Goal: Transaction & Acquisition: Subscribe to service/newsletter

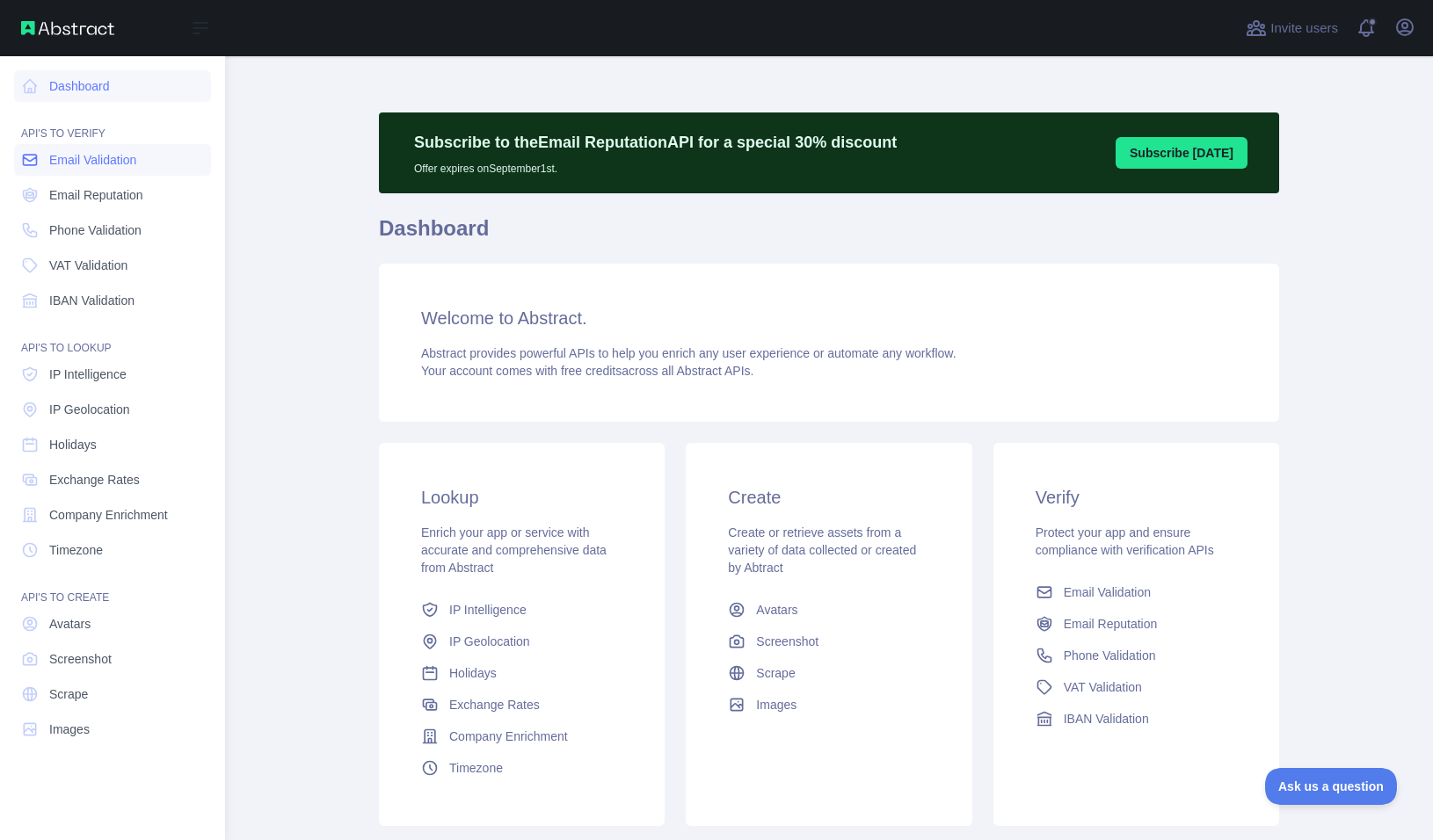
click at [61, 162] on span "Email Validation" at bounding box center [92, 160] width 87 height 18
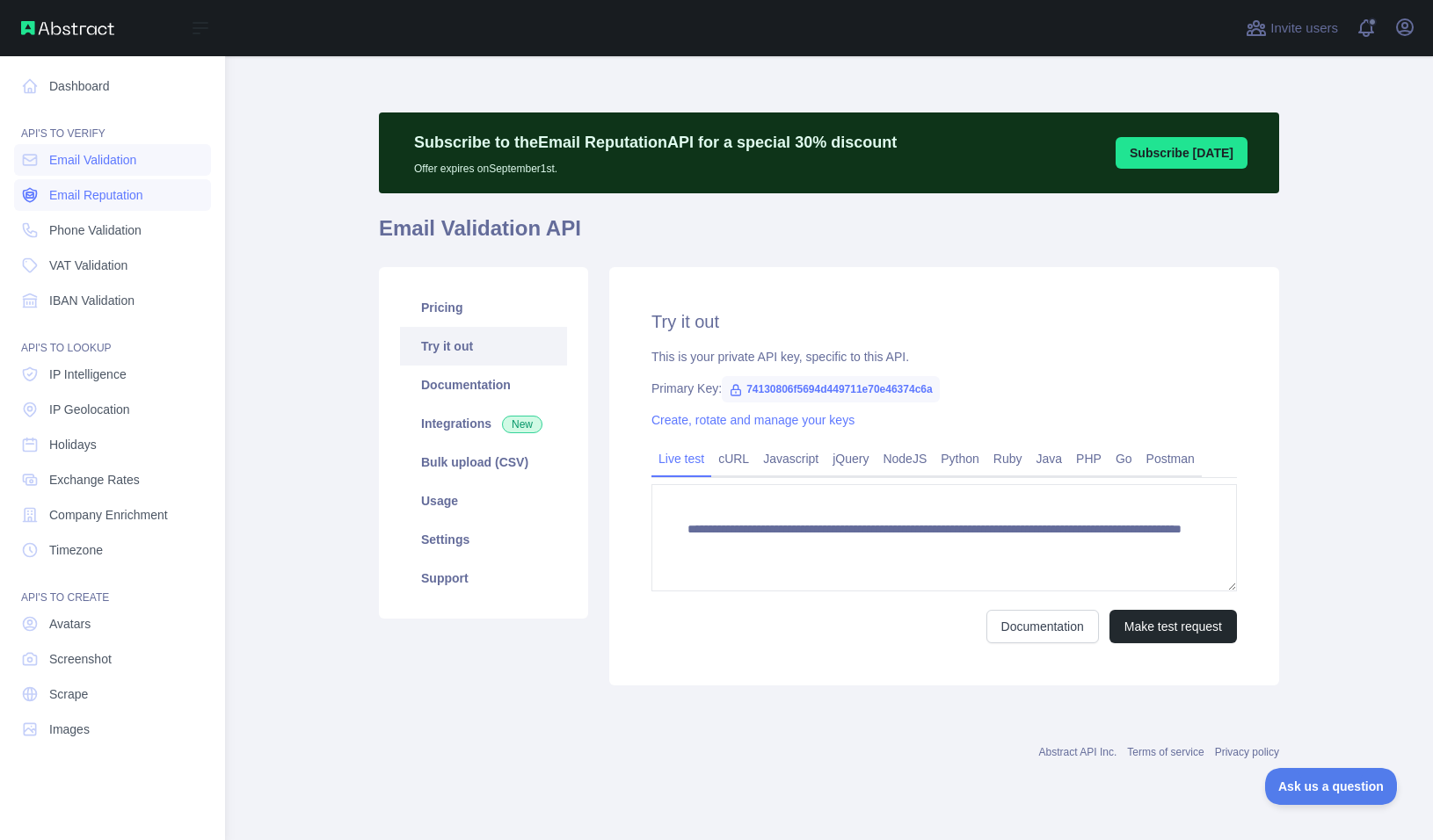
click at [78, 192] on span "Email Reputation" at bounding box center [96, 195] width 94 height 18
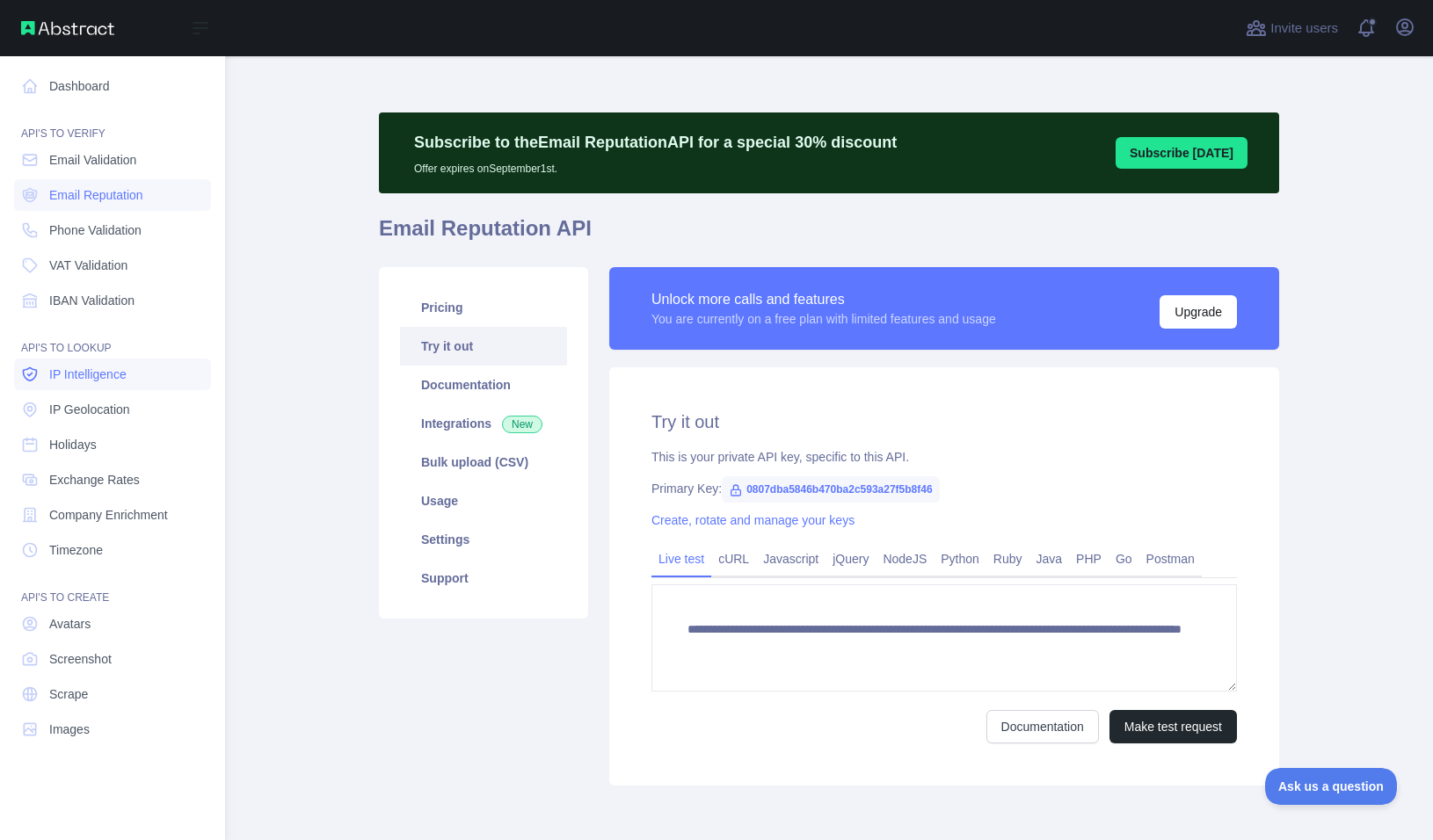
click at [118, 372] on span "IP Intelligence" at bounding box center [88, 374] width 78 height 18
click at [102, 91] on link "Dashboard" at bounding box center [112, 86] width 197 height 31
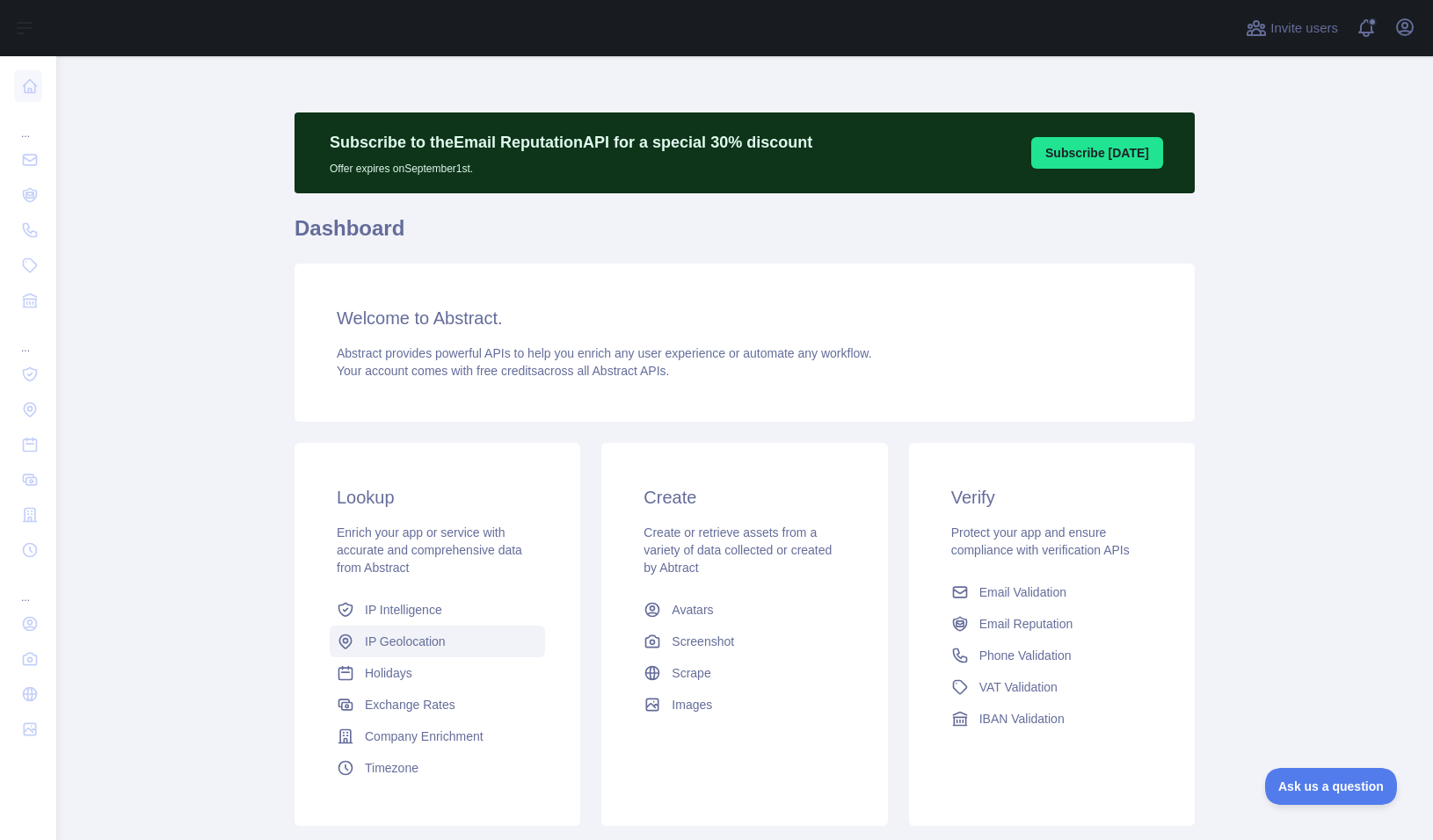
click at [418, 650] on link "IP Geolocation" at bounding box center [437, 642] width 215 height 31
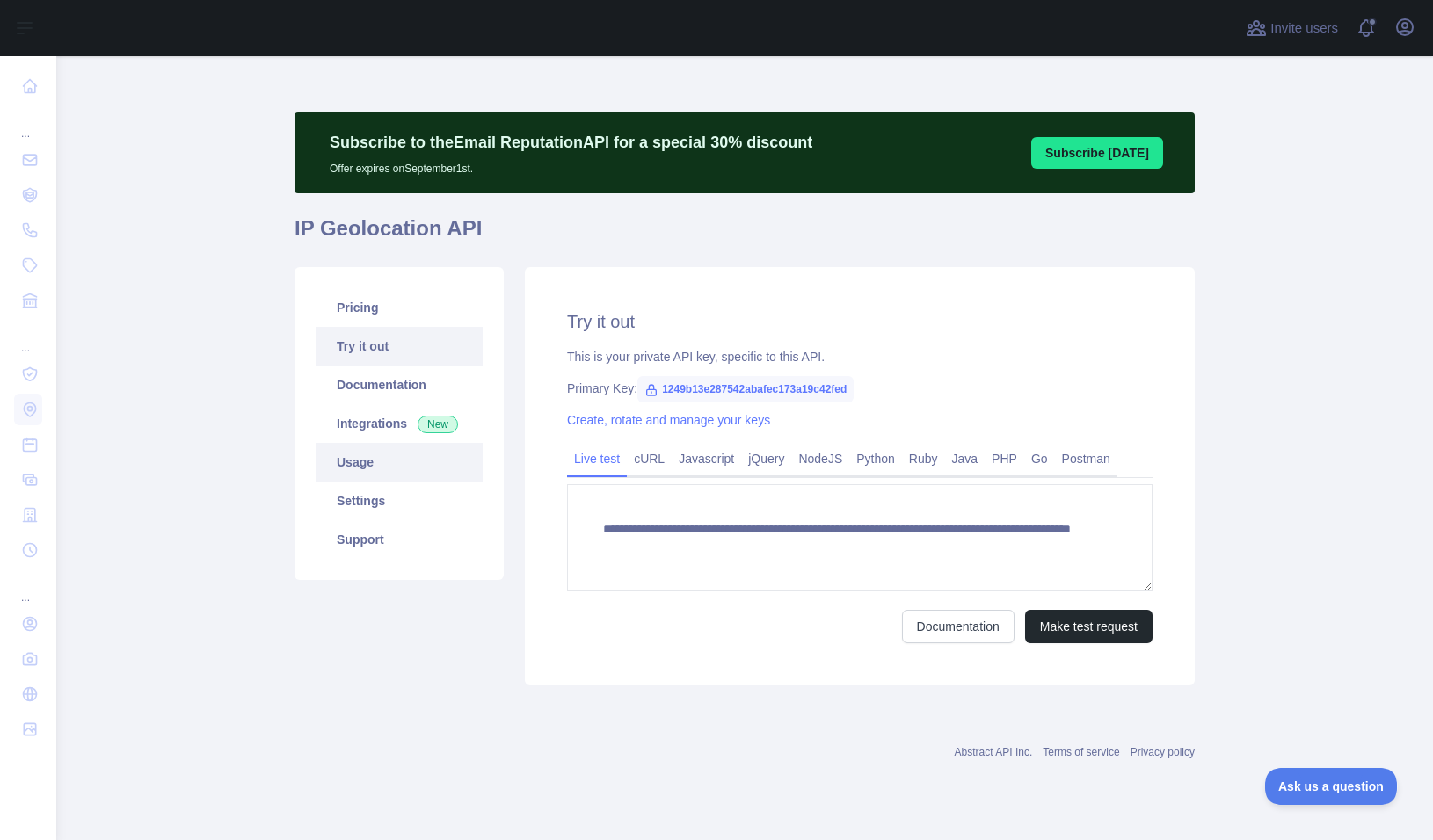
click at [392, 480] on link "Usage" at bounding box center [399, 462] width 167 height 39
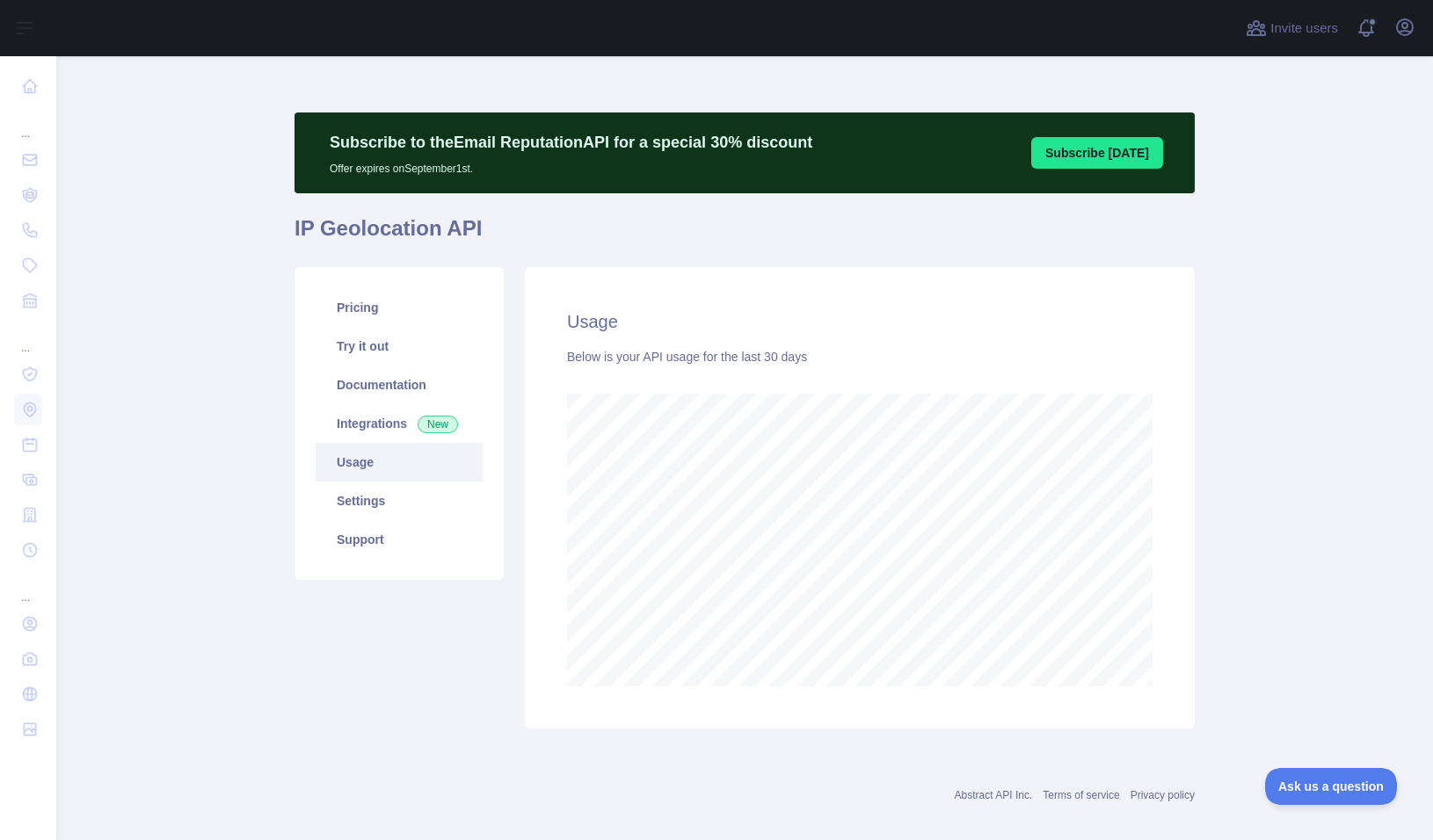
scroll to position [784, 1363]
click at [415, 317] on link "Pricing" at bounding box center [399, 307] width 167 height 39
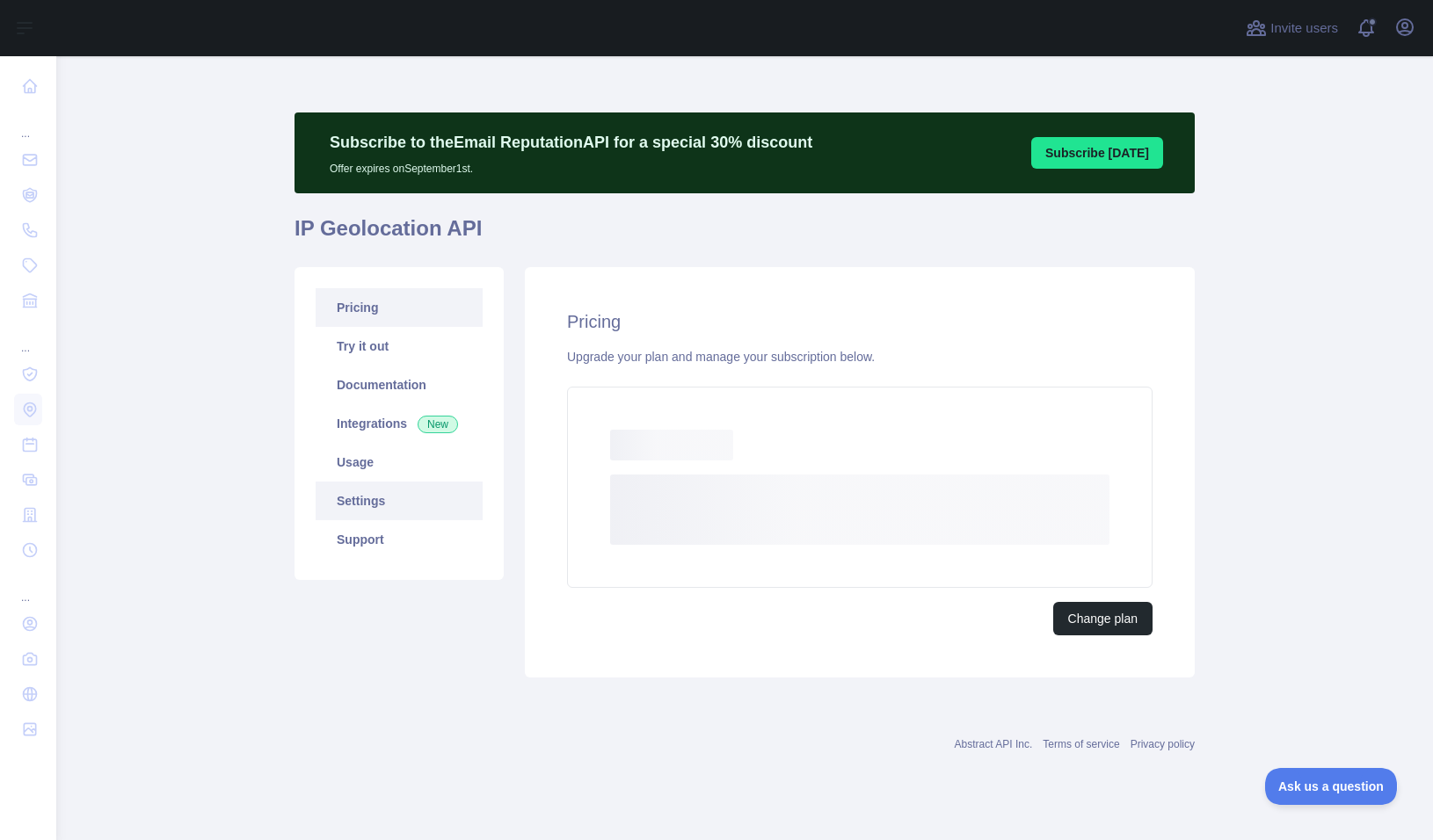
click at [382, 501] on link "Settings" at bounding box center [399, 501] width 167 height 39
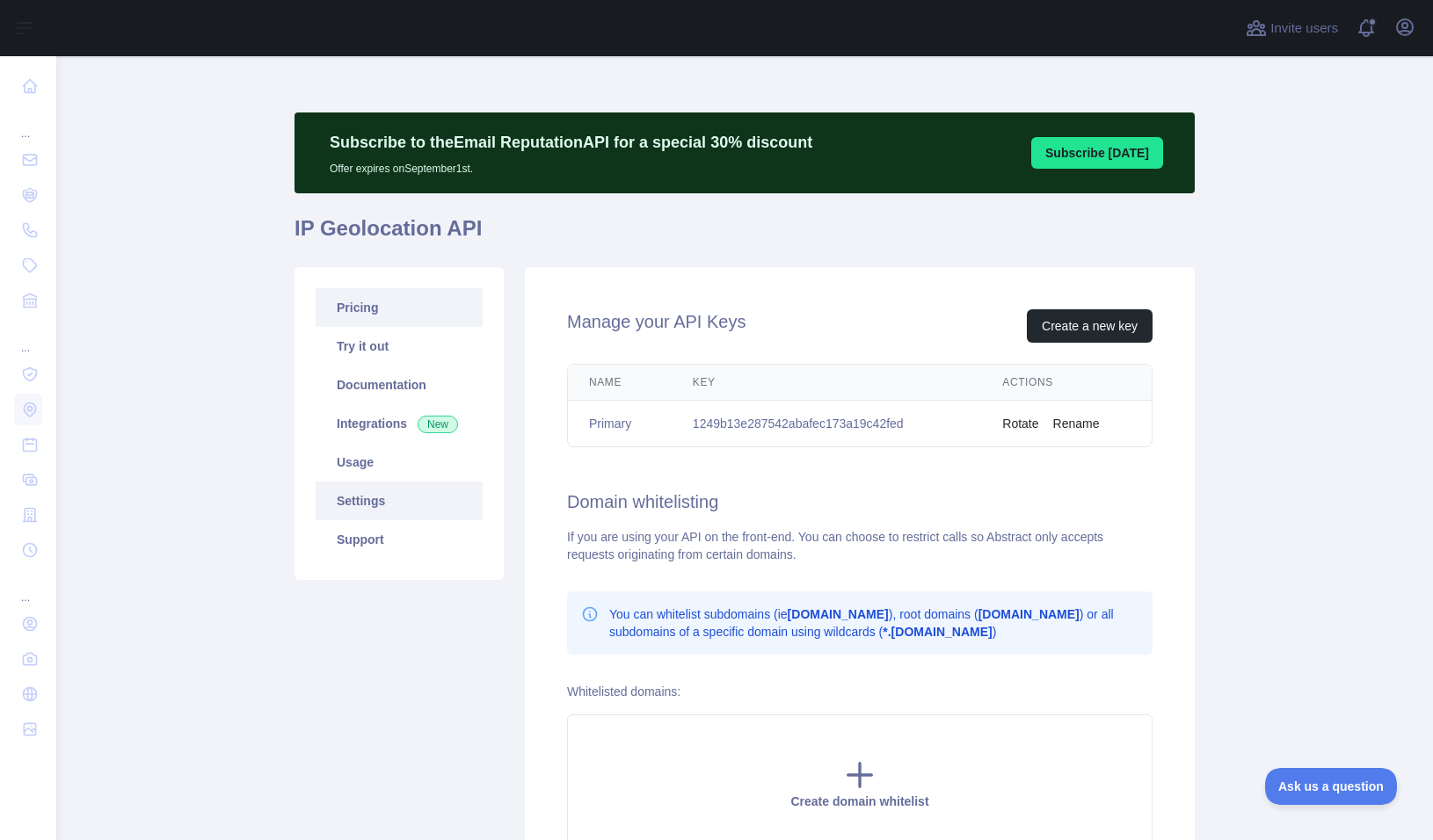
click at [327, 300] on link "Pricing" at bounding box center [399, 307] width 167 height 39
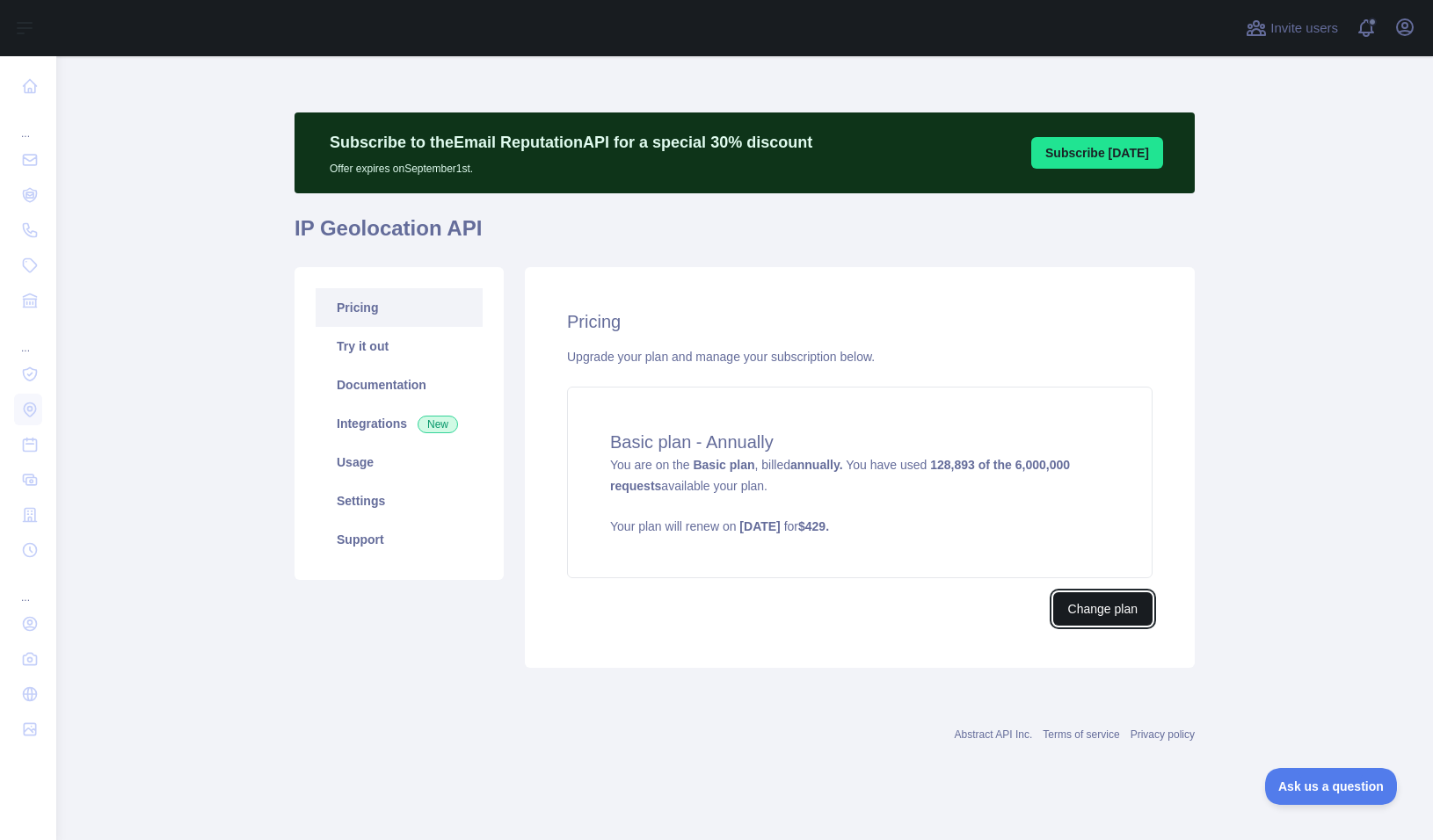
click at [1112, 612] on button "Change plan" at bounding box center [1102, 609] width 100 height 33
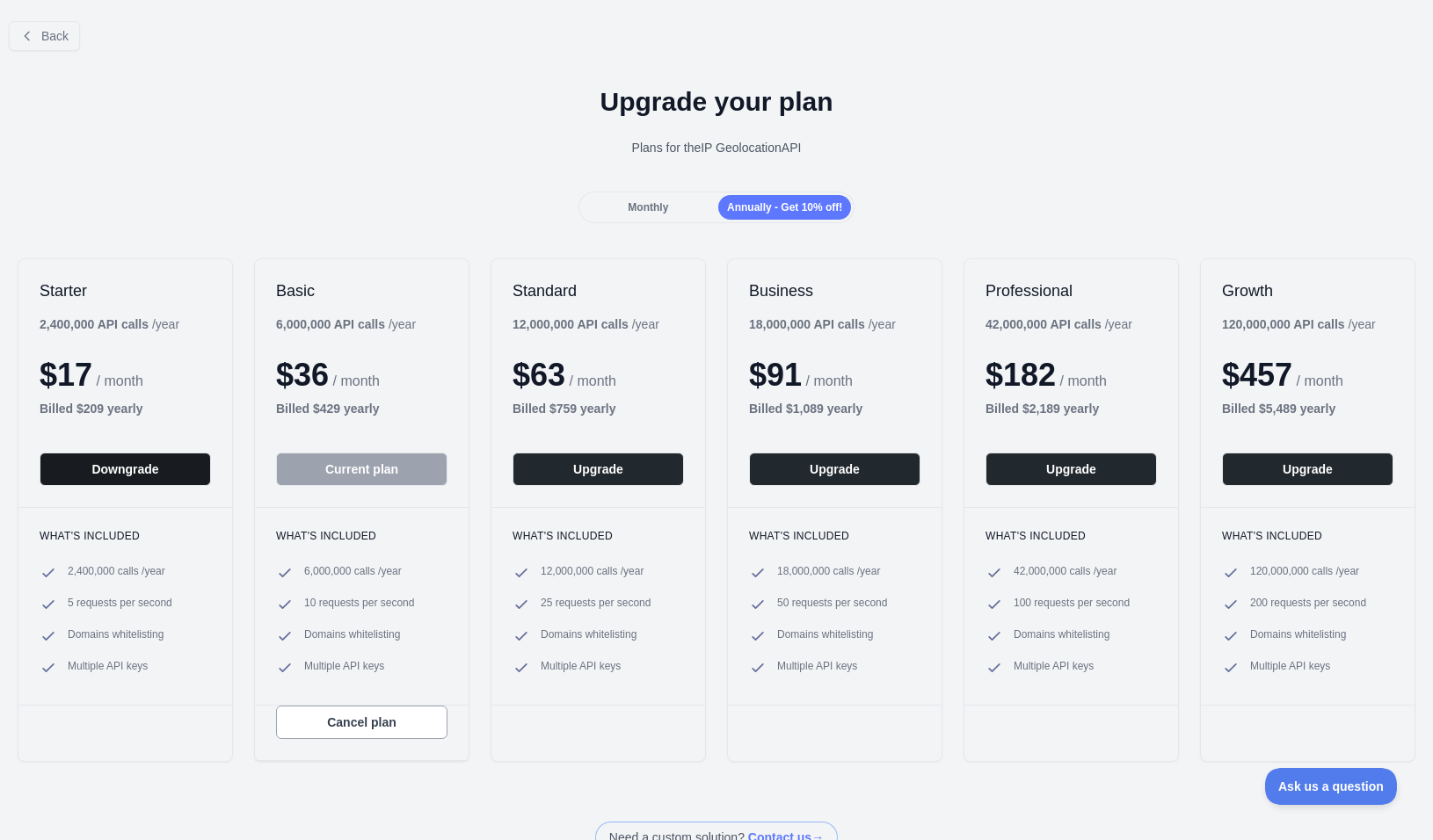
click at [114, 480] on button "Downgrade" at bounding box center [126, 469] width 172 height 33
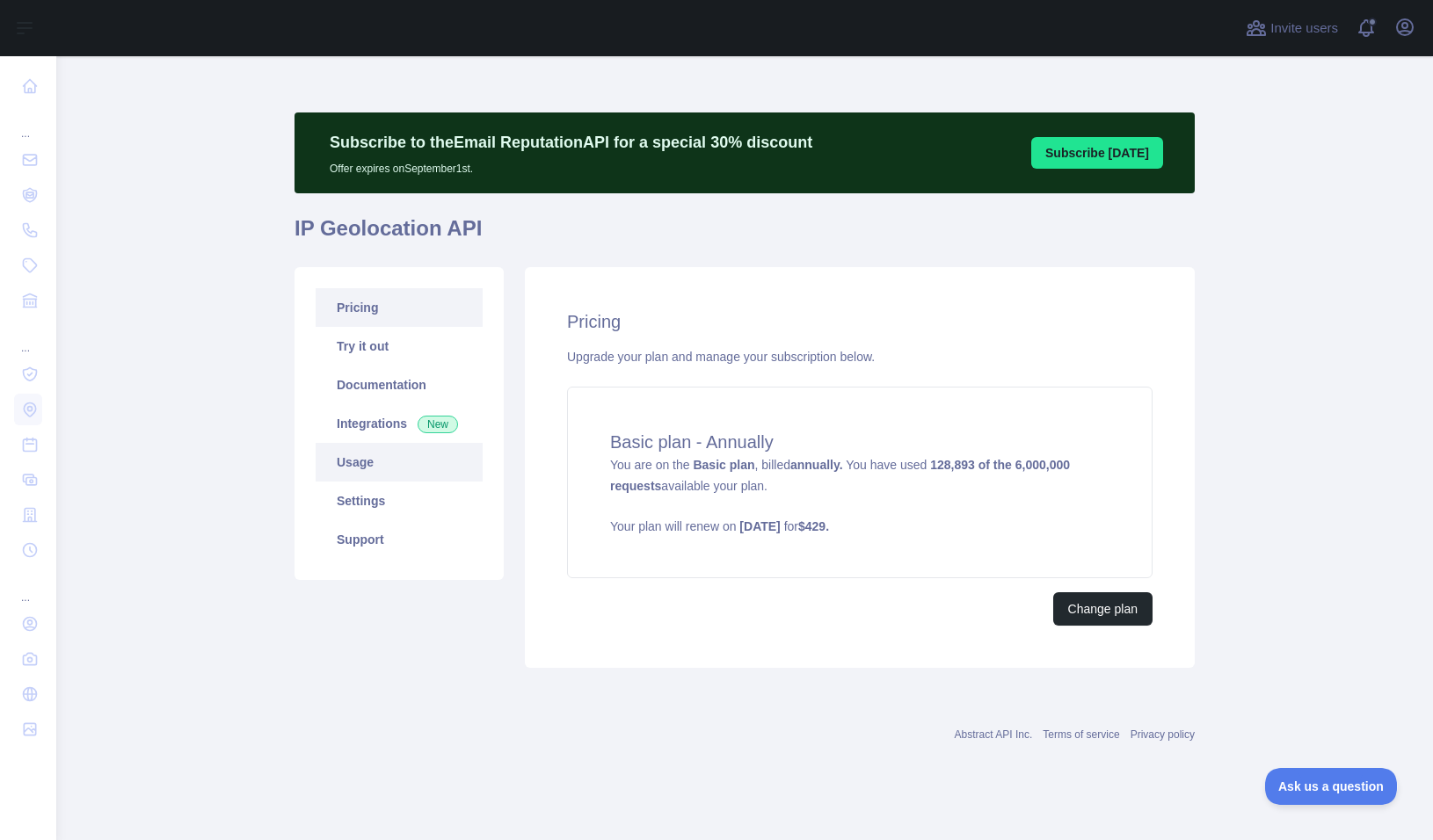
click at [408, 462] on link "Usage" at bounding box center [399, 462] width 167 height 39
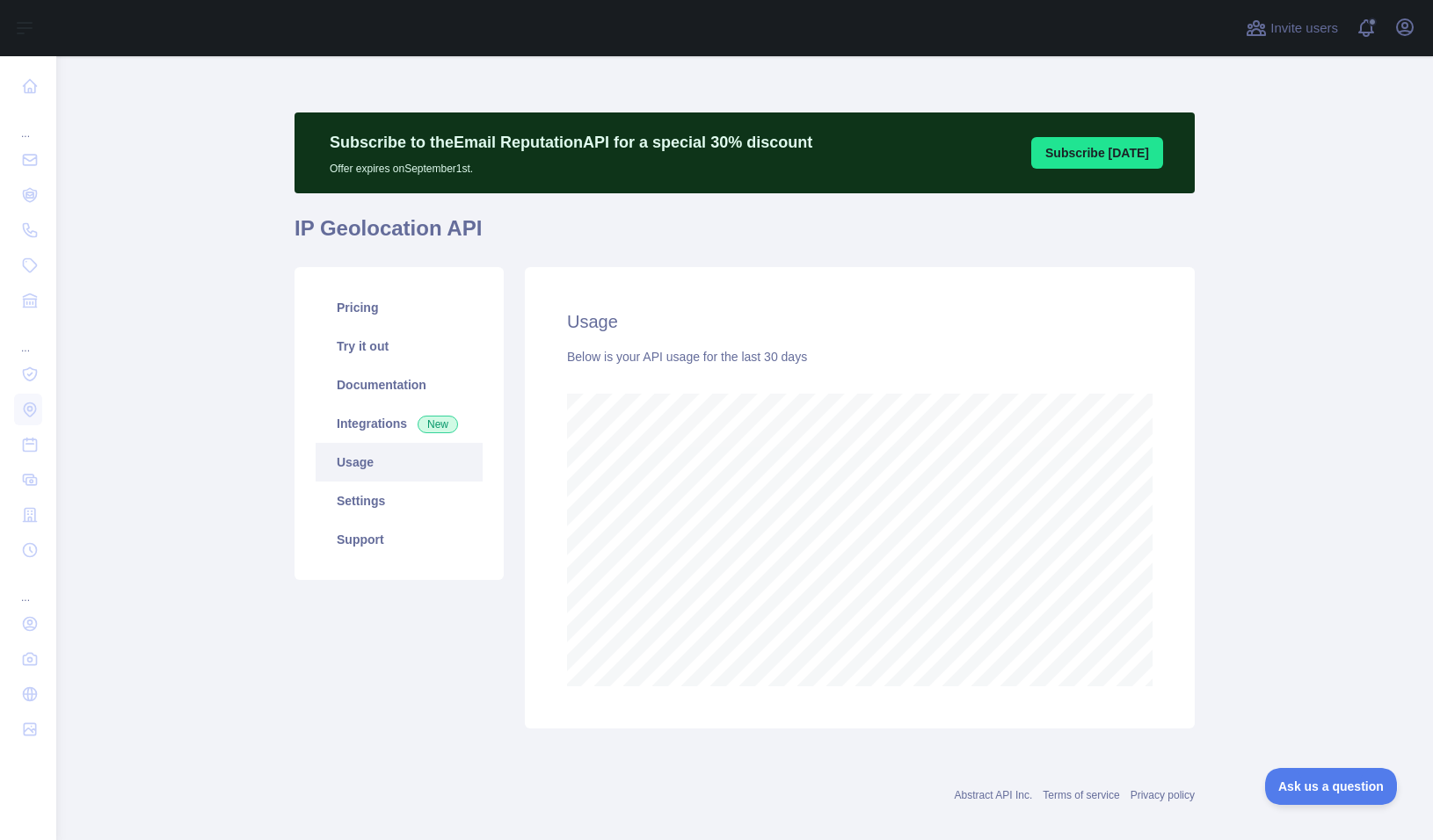
scroll to position [784, 1363]
click at [349, 499] on link "Settings" at bounding box center [399, 501] width 167 height 39
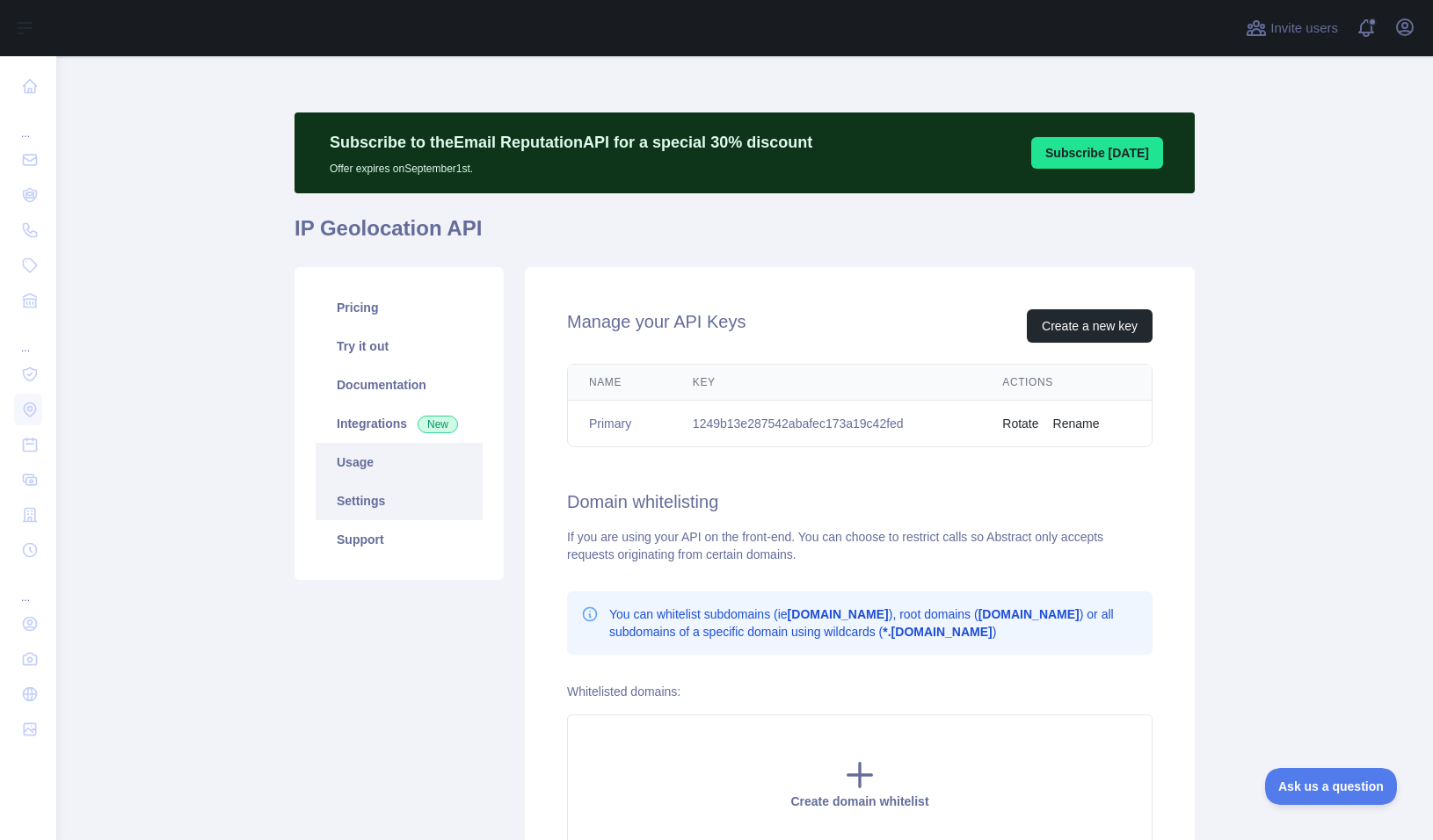
click at [348, 468] on link "Usage" at bounding box center [399, 462] width 167 height 39
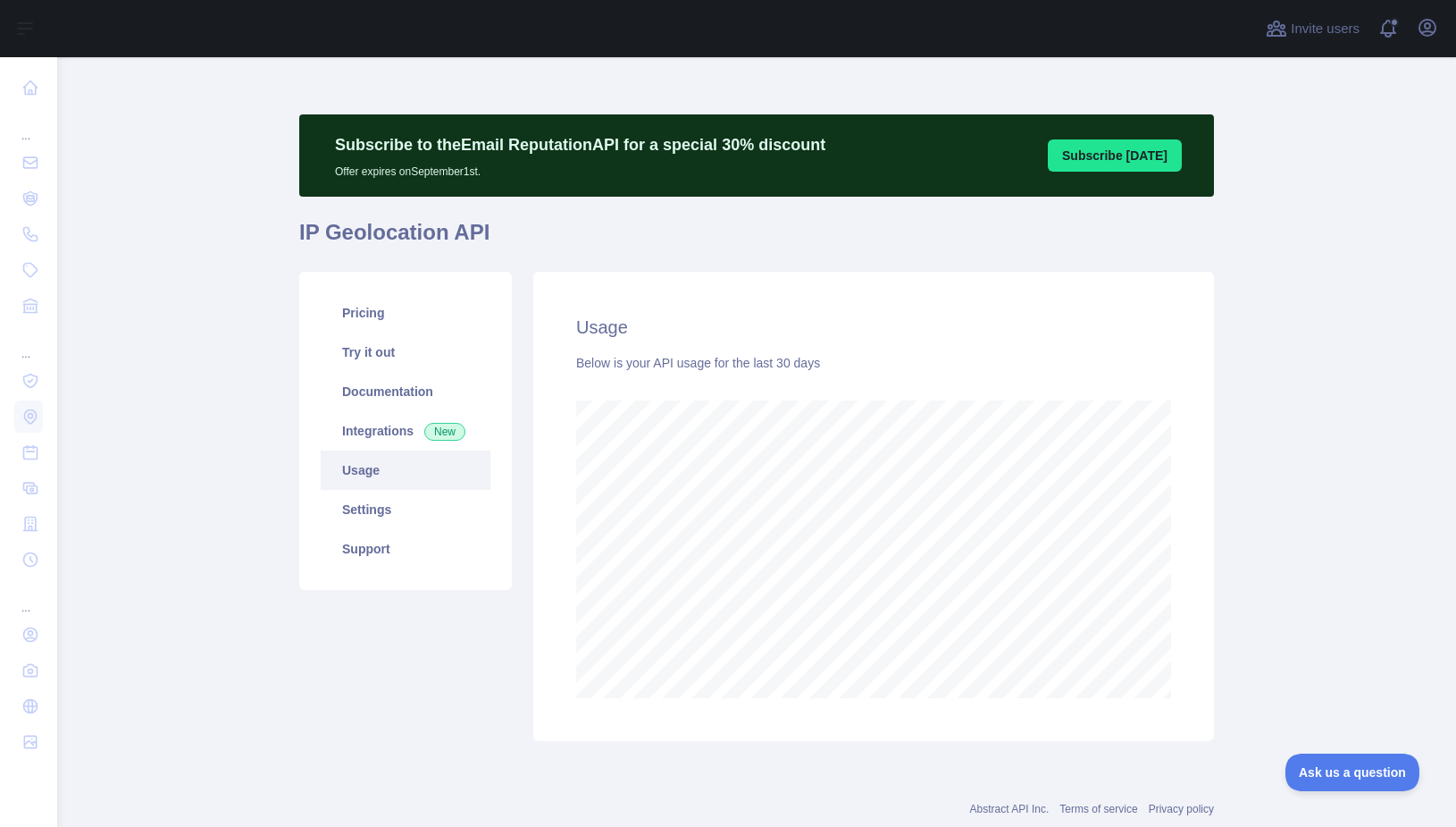
scroll to position [892787, 891637]
click at [560, 392] on div "Usage Below is your API usage for the last 30 days" at bounding box center [872, 506] width 680 height 469
click at [463, 318] on link "Pricing" at bounding box center [405, 313] width 170 height 39
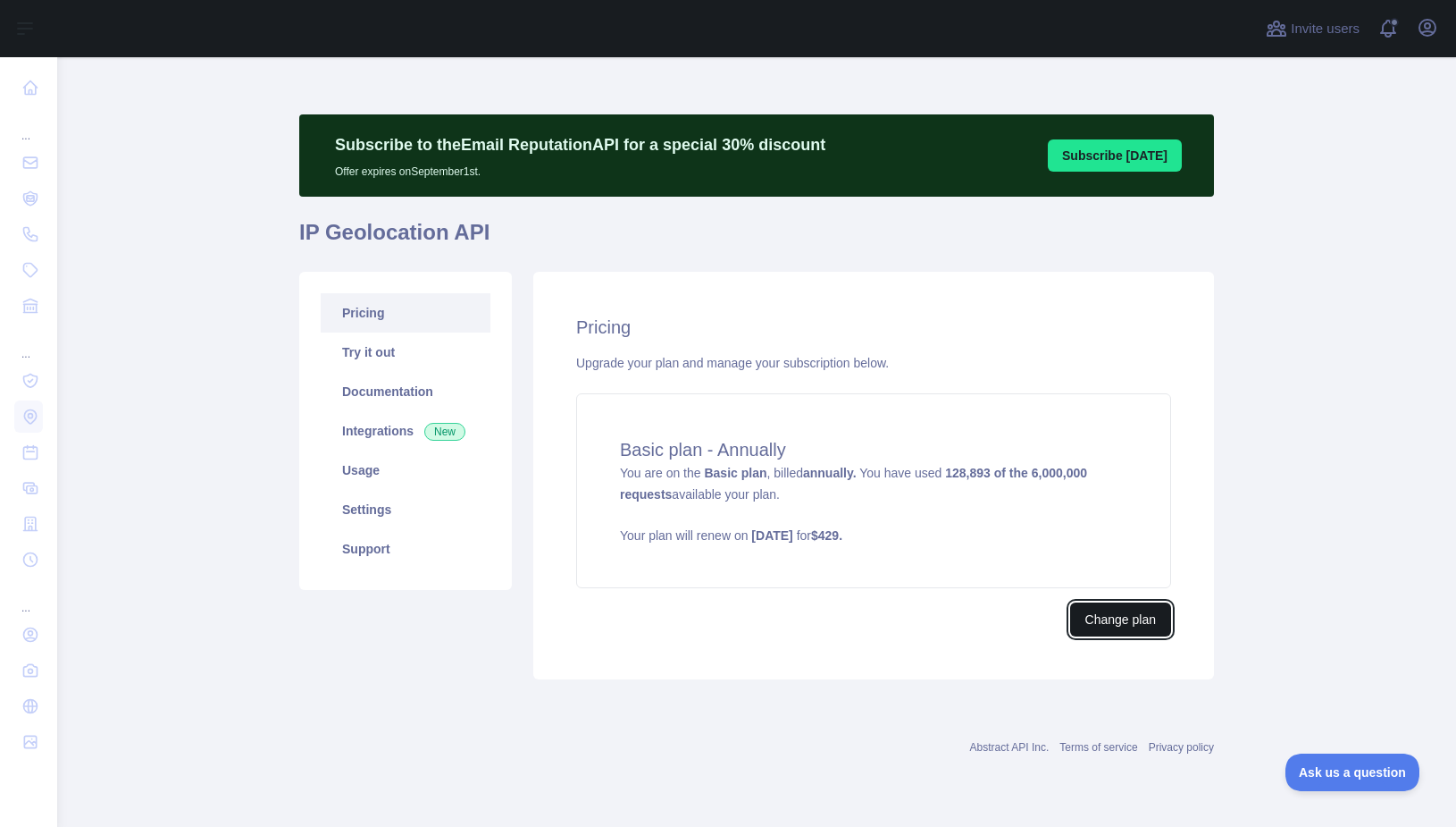
click at [1140, 630] on button "Change plan" at bounding box center [1120, 620] width 101 height 34
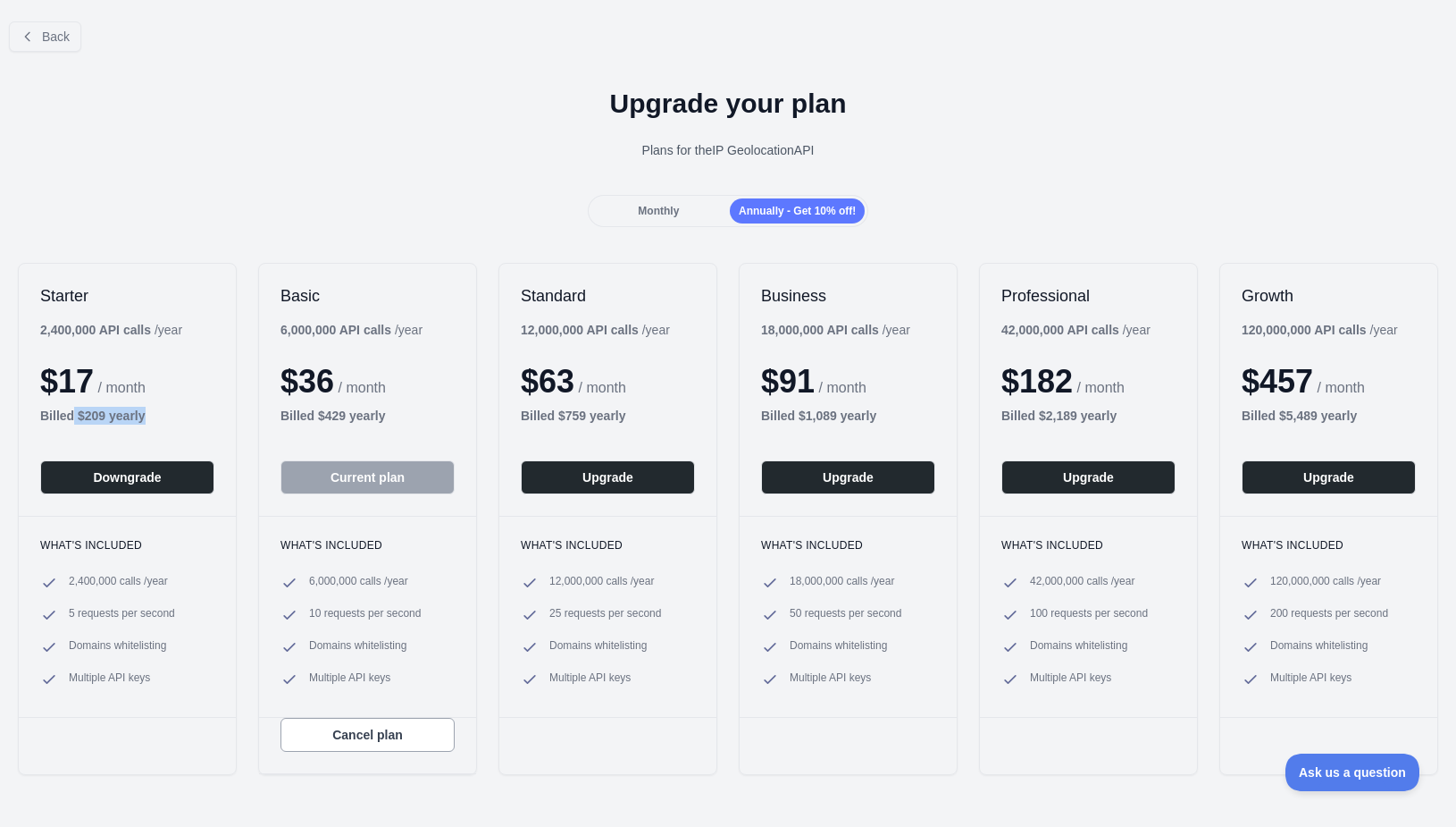
drag, startPoint x: 74, startPoint y: 420, endPoint x: 180, endPoint y: 408, distance: 106.7
click at [180, 408] on div "Billed $ 209 yearly" at bounding box center [128, 415] width 174 height 18
click at [351, 141] on div "Plans for the IP Geolocation API" at bounding box center [727, 149] width 1427 height 18
click at [654, 191] on div "Upgrade your plan Plans for the IP Geolocation API" at bounding box center [728, 130] width 1456 height 129
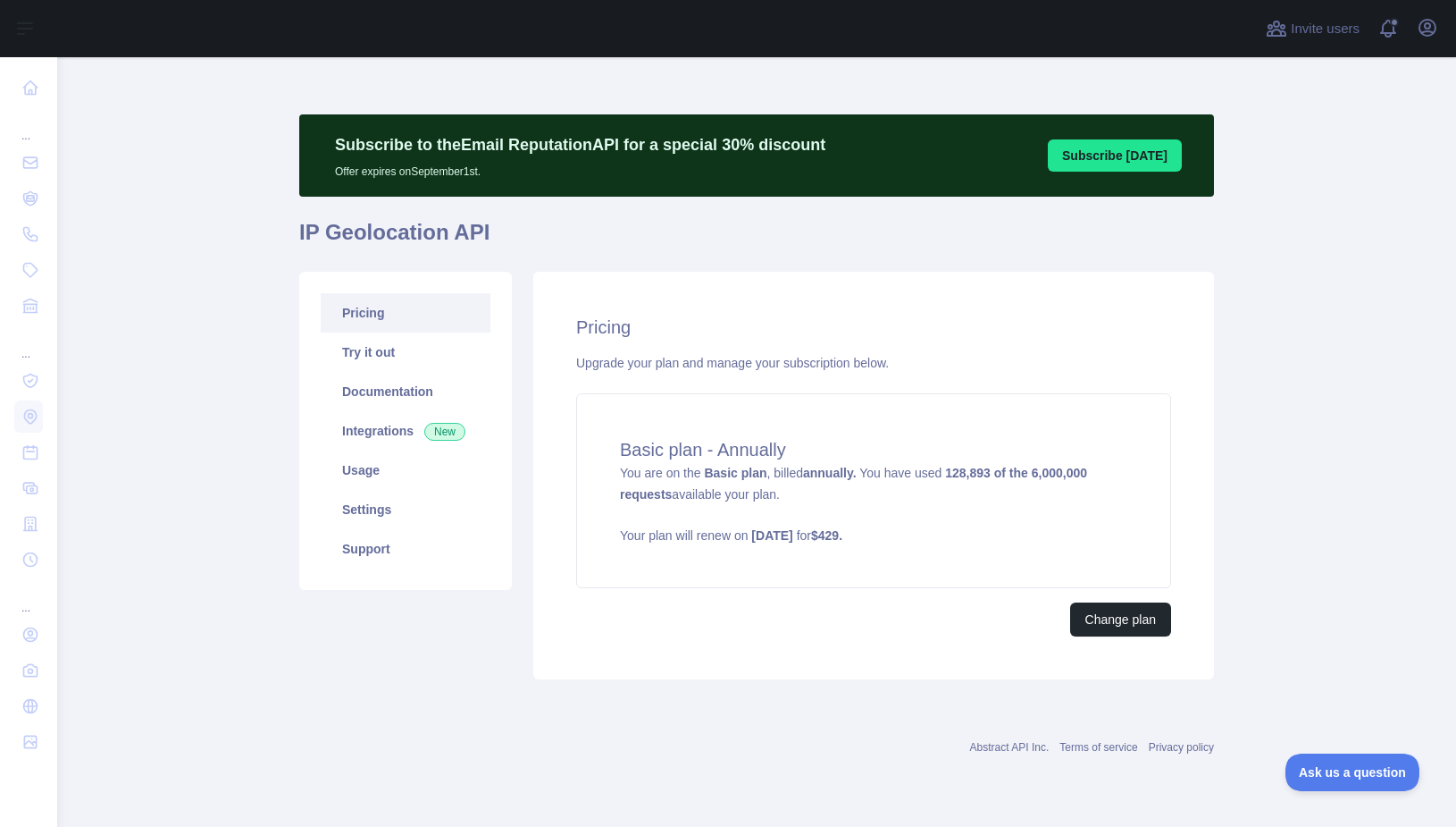
click at [464, 672] on div "Pricing Try it out Documentation Integrations New Usage Settings Support" at bounding box center [404, 475] width 234 height 407
click at [436, 476] on link "Usage" at bounding box center [405, 470] width 170 height 39
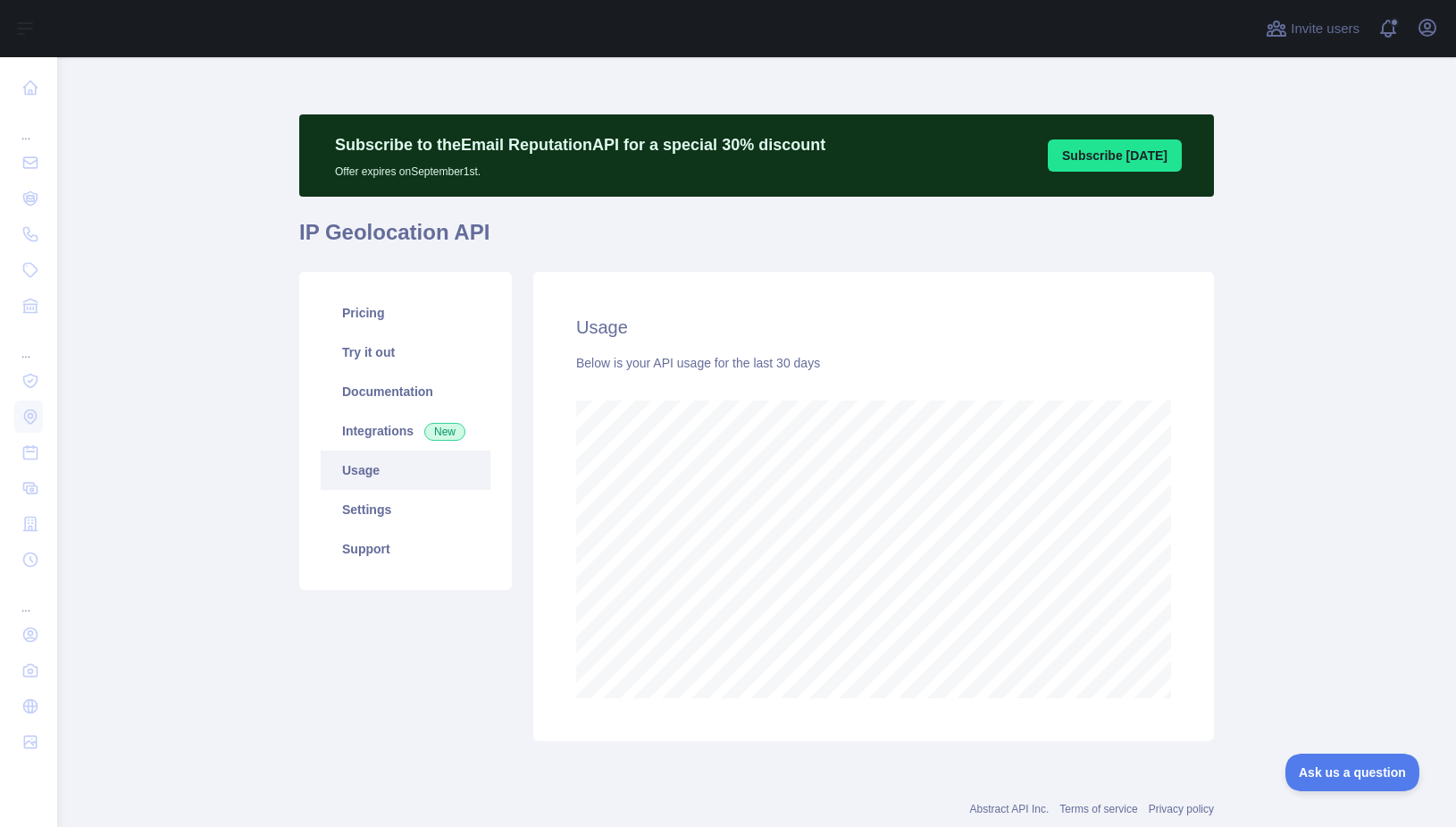
scroll to position [770, 1385]
click at [375, 309] on link "Pricing" at bounding box center [405, 313] width 170 height 39
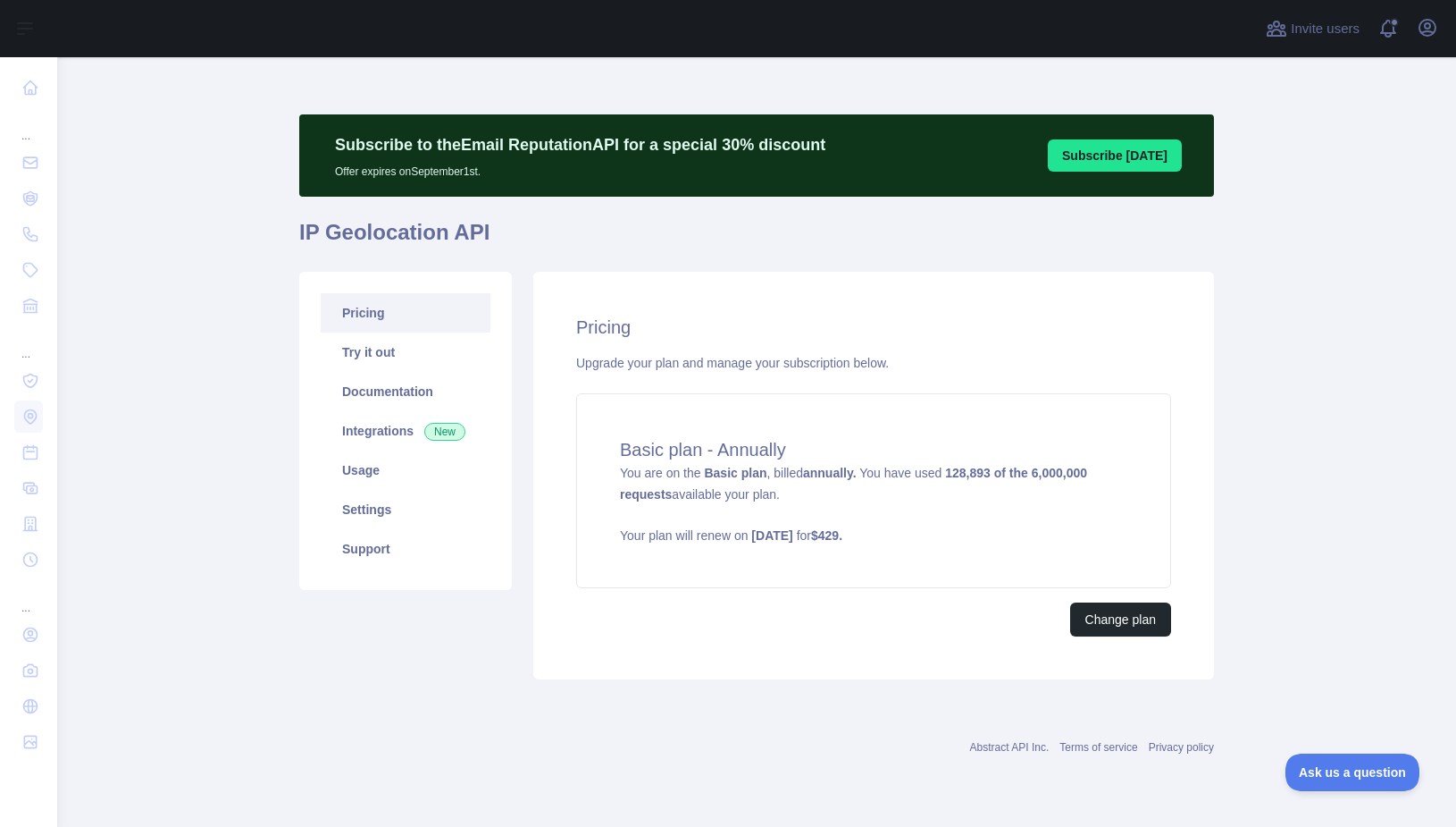
click at [1272, 423] on main "Subscribe to the Email Reputation API for a special 30 % discount Offer expires…" at bounding box center [756, 442] width 1399 height 770
click at [402, 475] on link "Usage" at bounding box center [405, 470] width 170 height 39
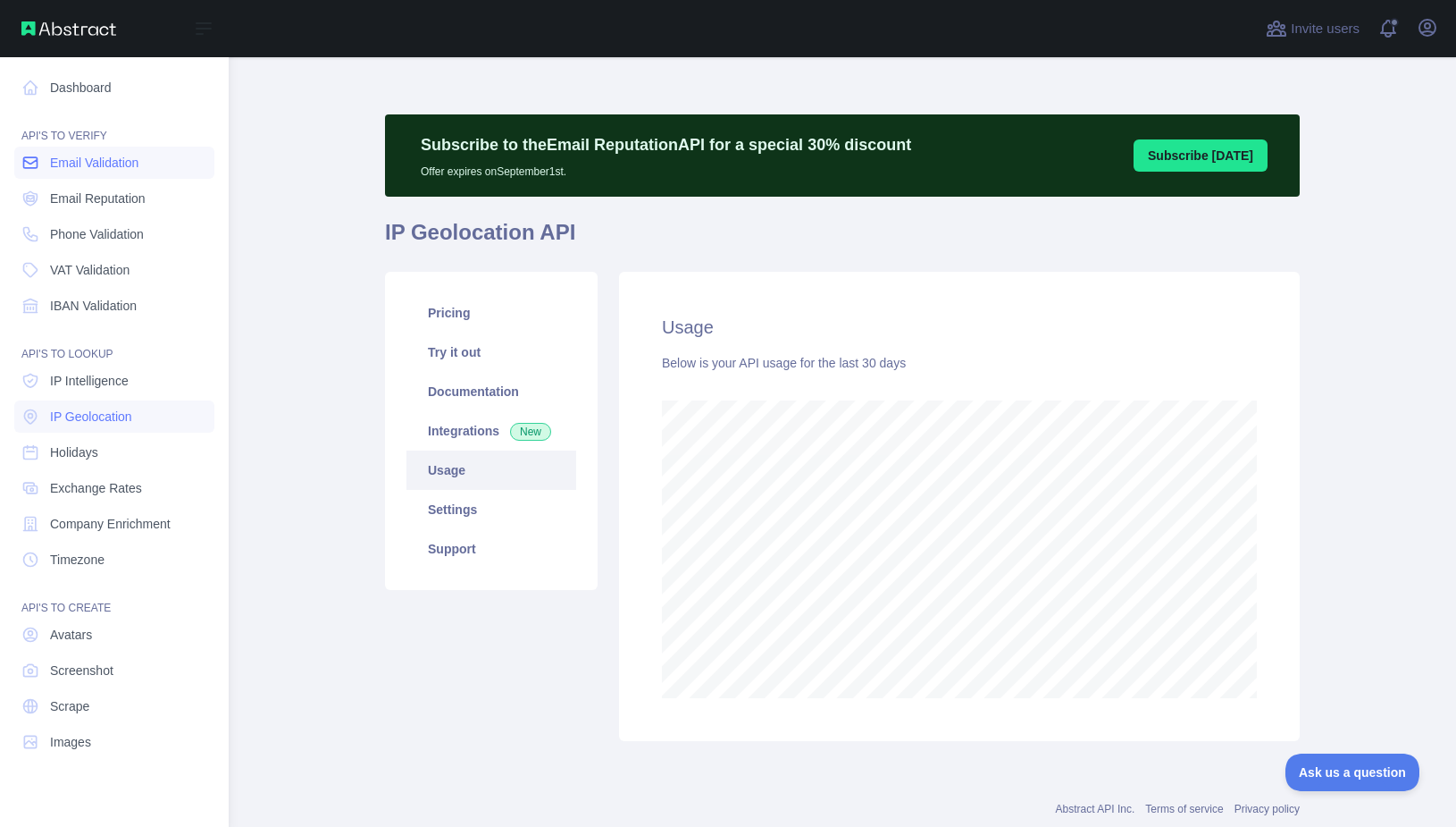
click at [133, 170] on span "Email Validation" at bounding box center [94, 162] width 88 height 18
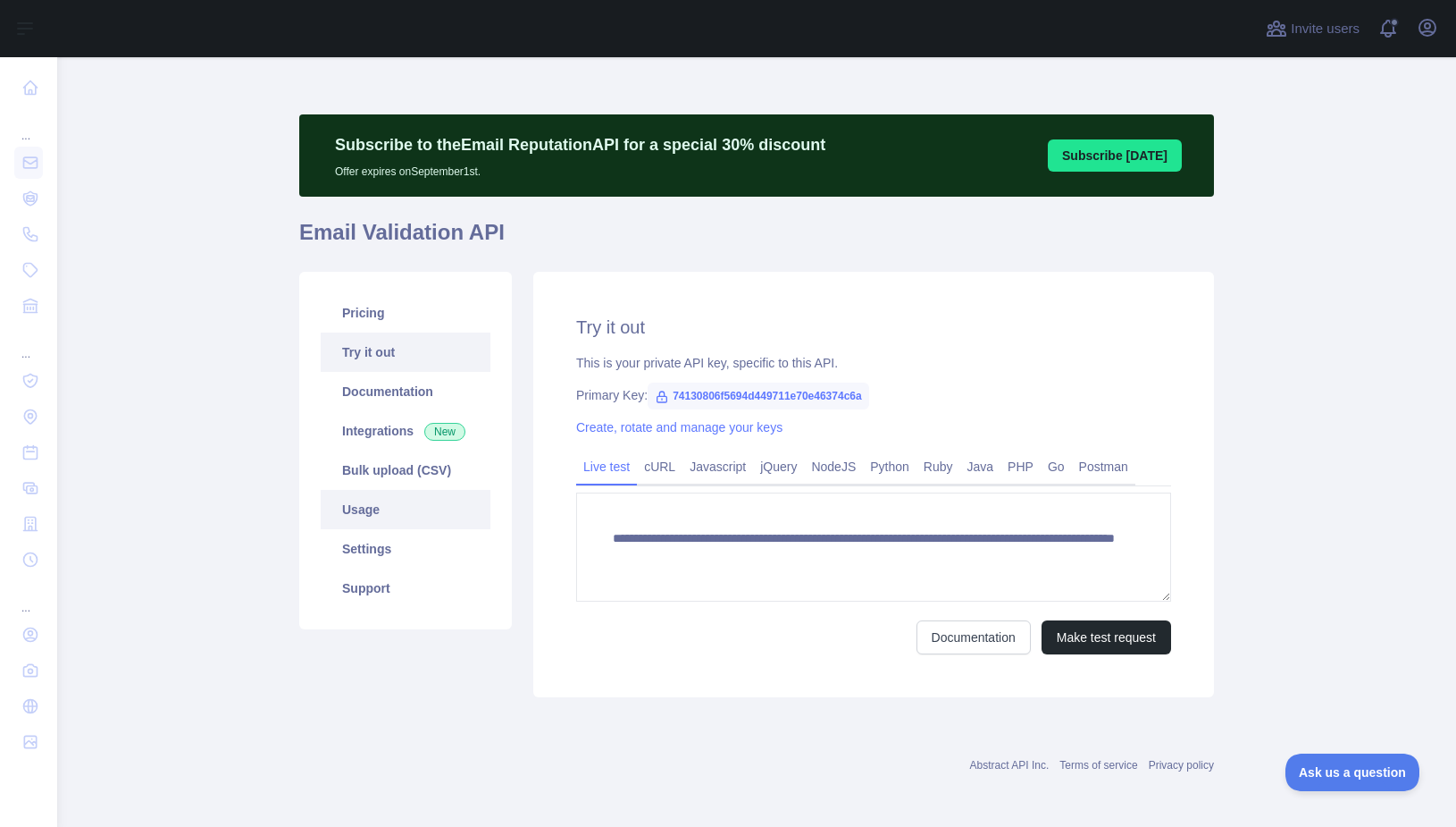
click at [414, 513] on link "Usage" at bounding box center [405, 510] width 170 height 39
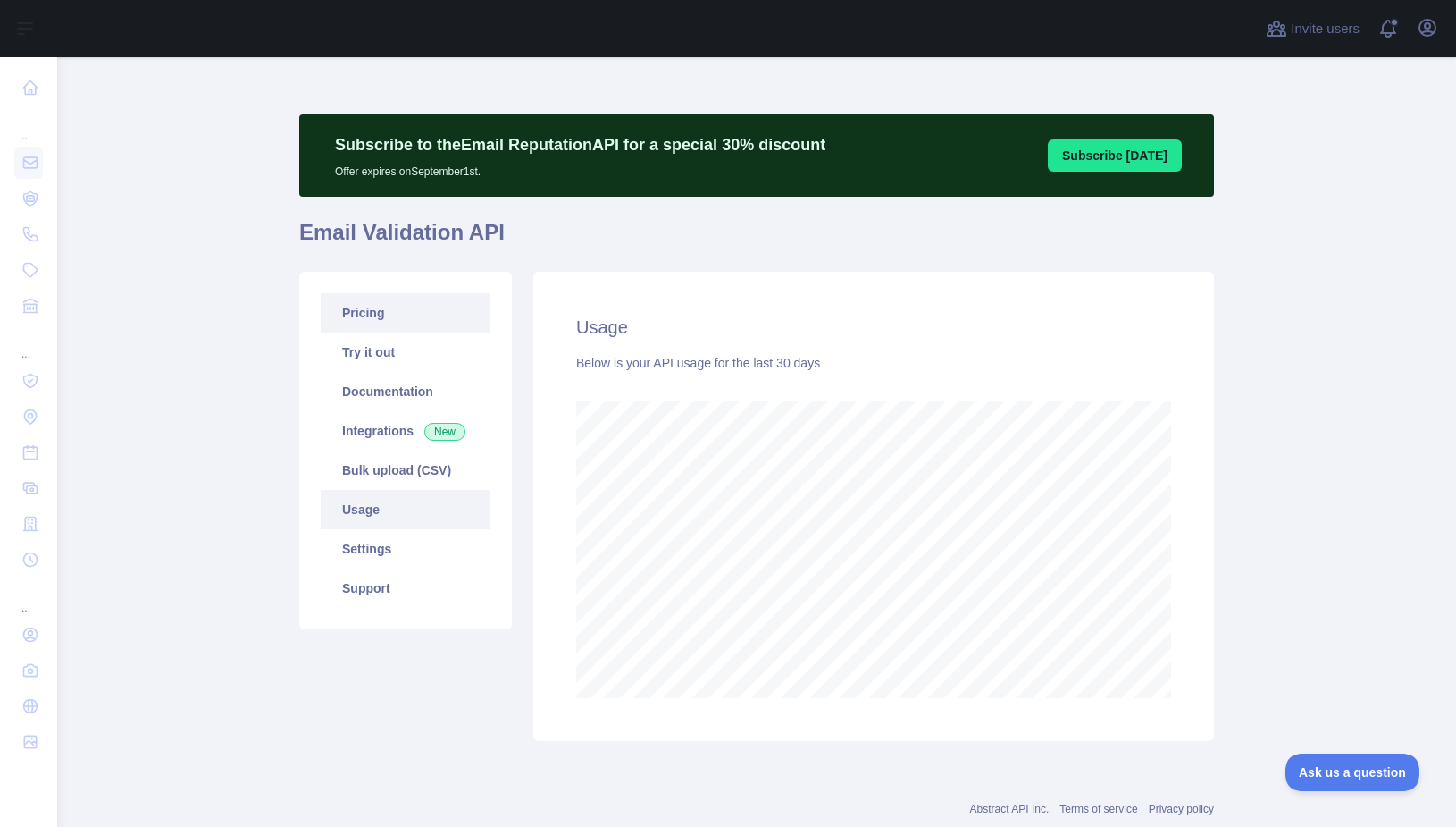
click at [378, 327] on link "Pricing" at bounding box center [405, 313] width 170 height 39
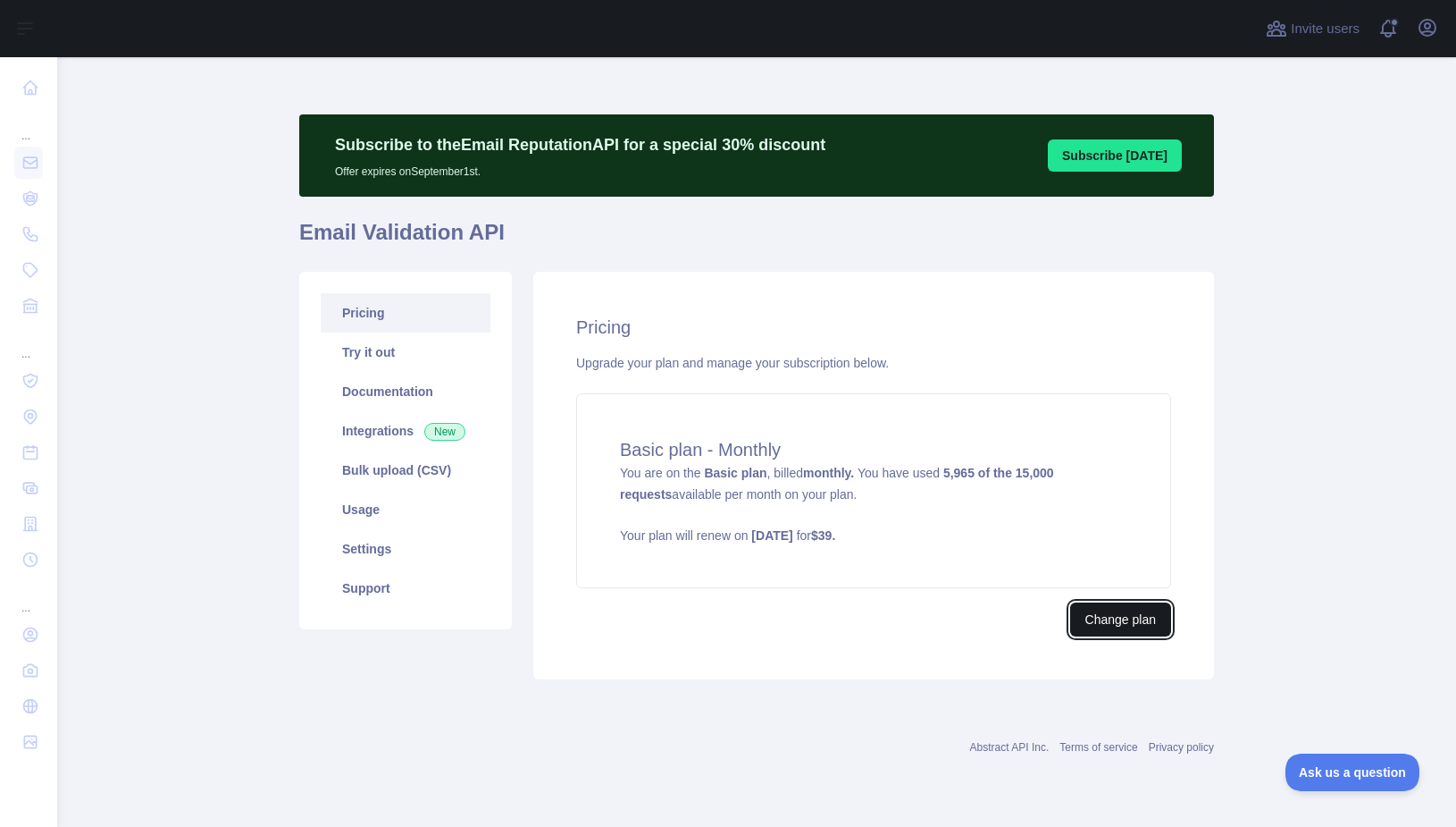
click at [1088, 622] on button "Change plan" at bounding box center [1120, 620] width 101 height 34
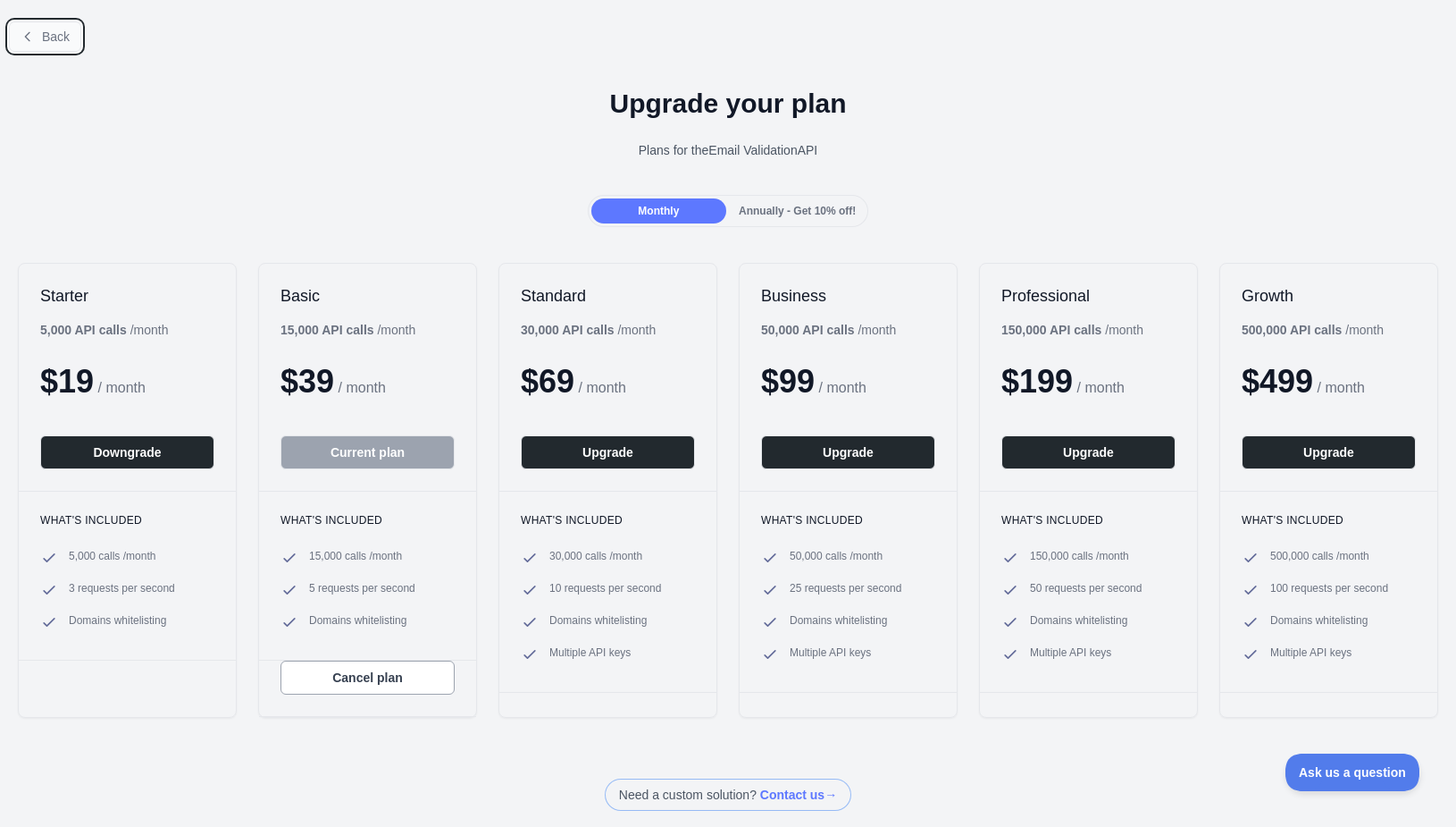
click at [36, 39] on button "Back" at bounding box center [45, 37] width 72 height 30
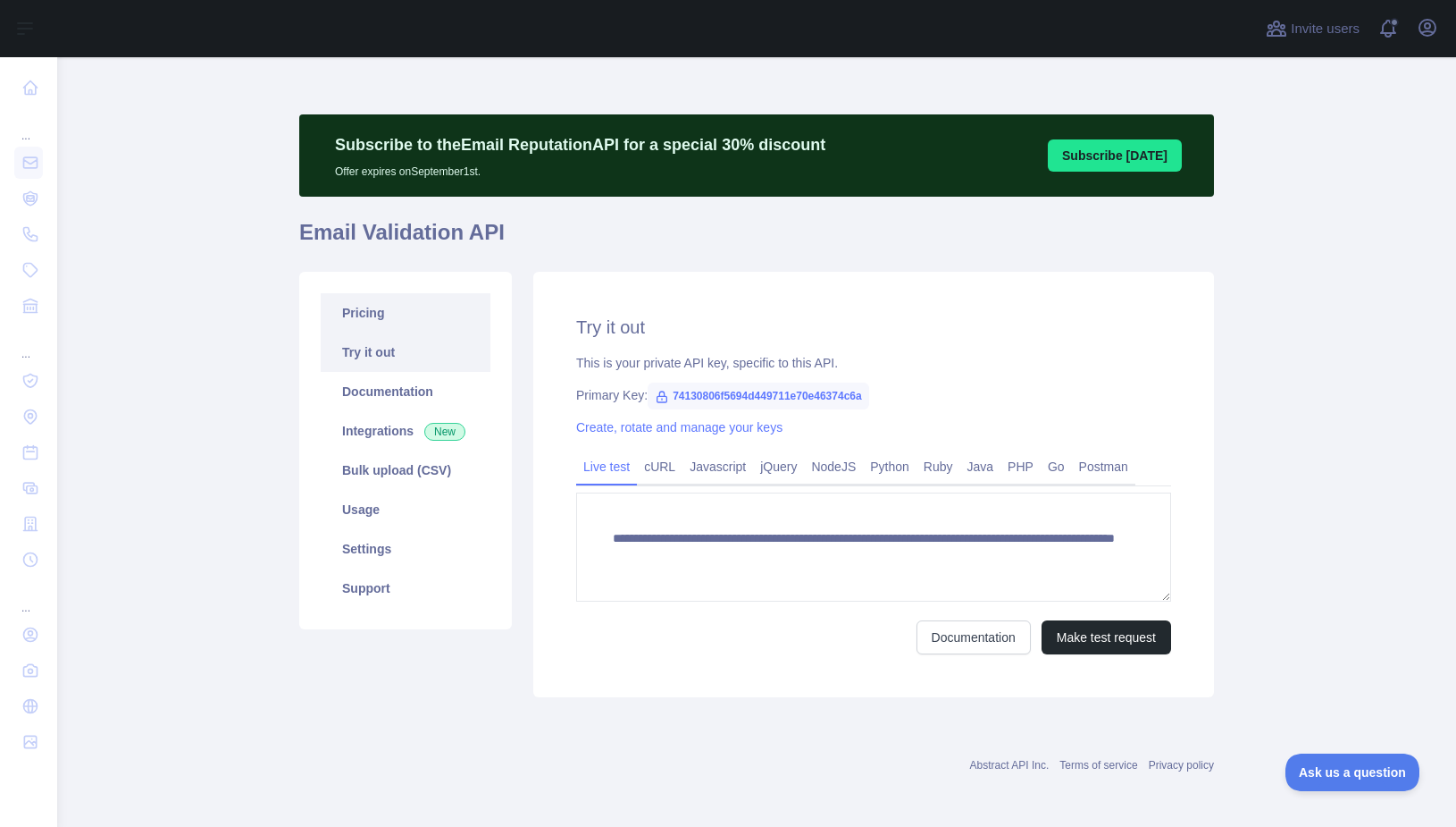
click at [349, 313] on link "Pricing" at bounding box center [405, 313] width 170 height 39
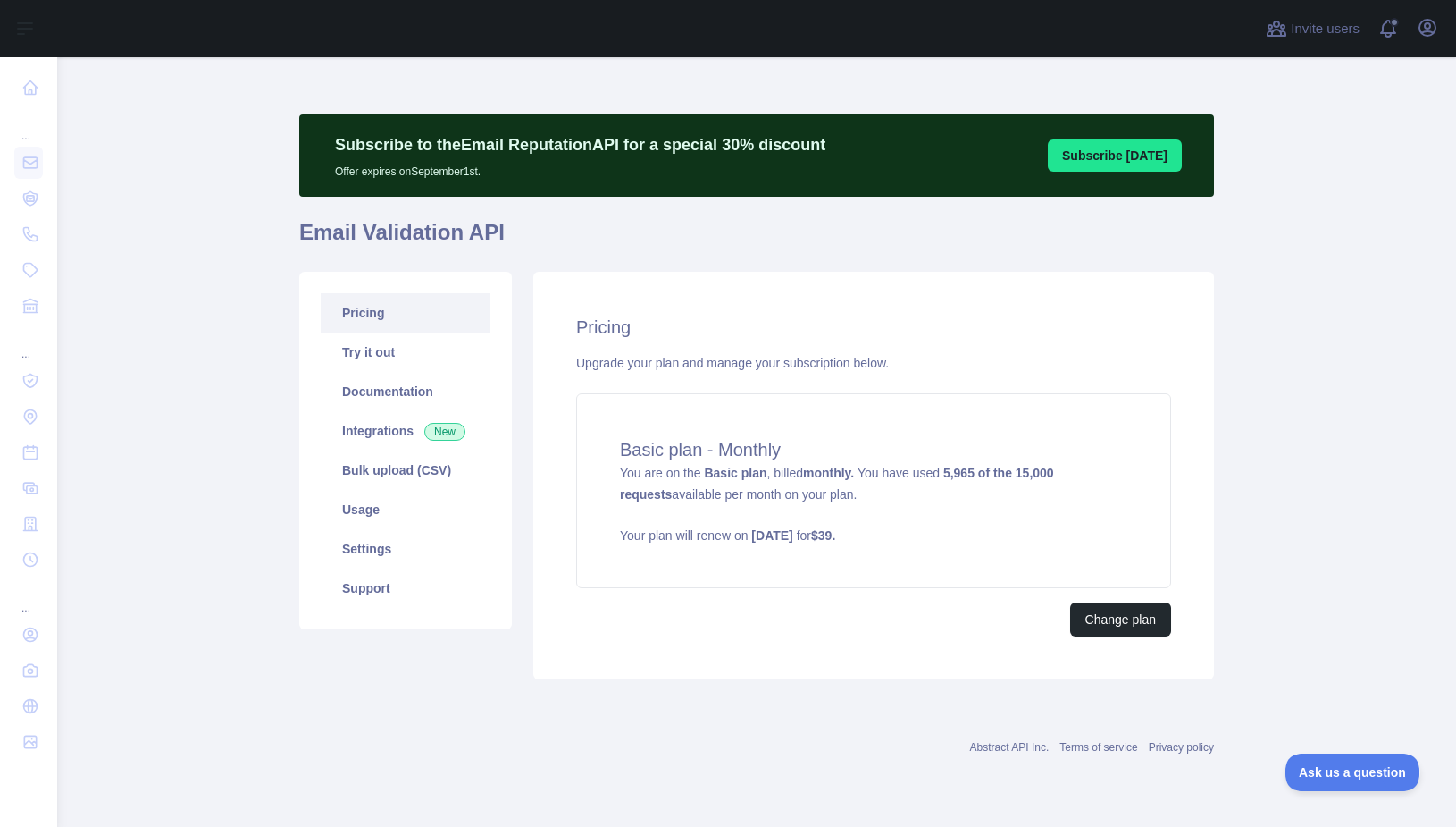
click at [1386, 234] on main "Subscribe to the Email Reputation API for a special 30 % discount Offer expires…" at bounding box center [756, 442] width 1399 height 770
